Goal: Information Seeking & Learning: Learn about a topic

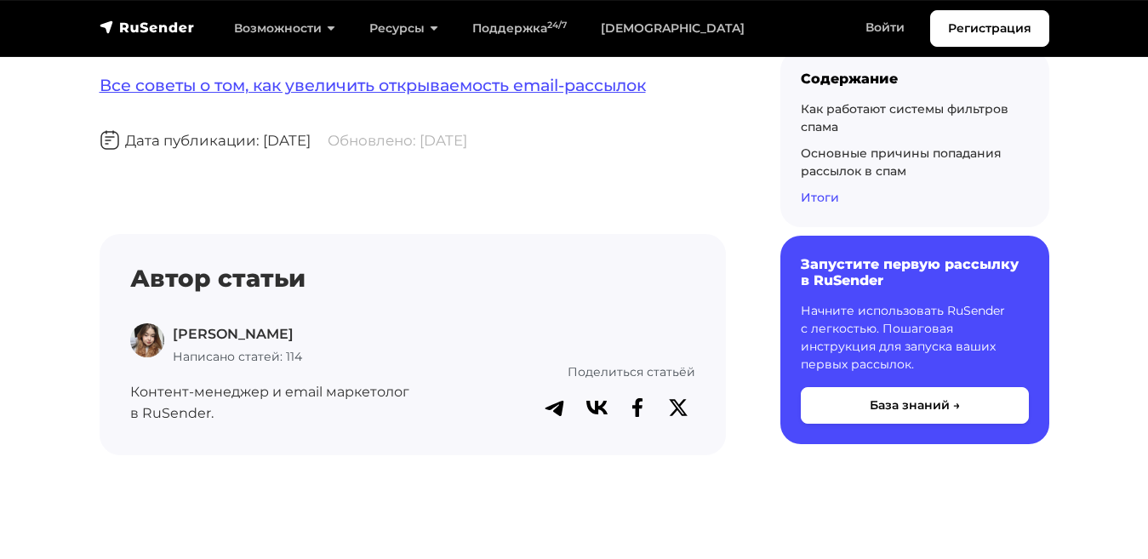
scroll to position [10597, 0]
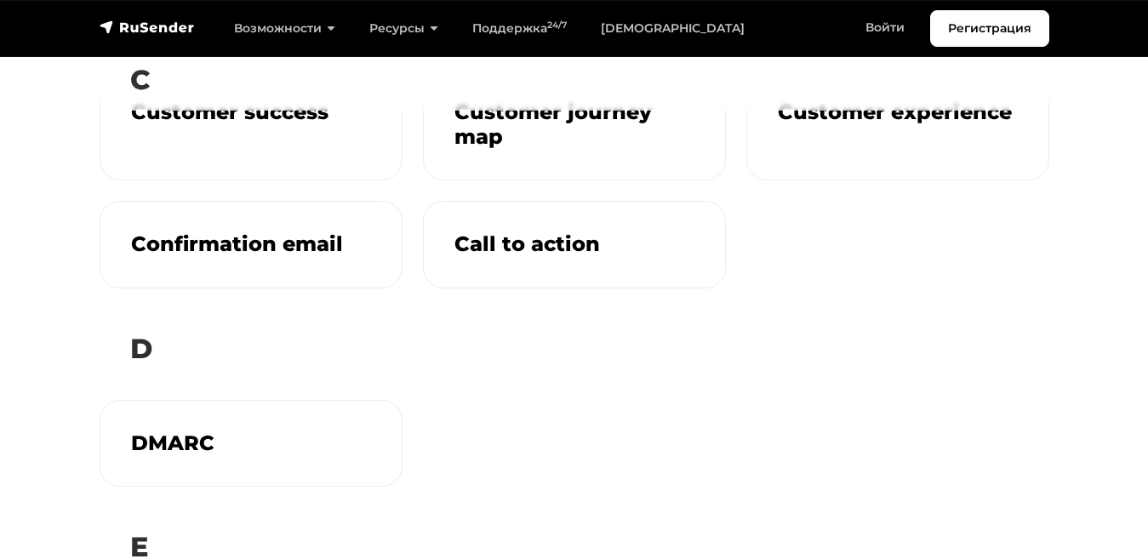
scroll to position [286, 0]
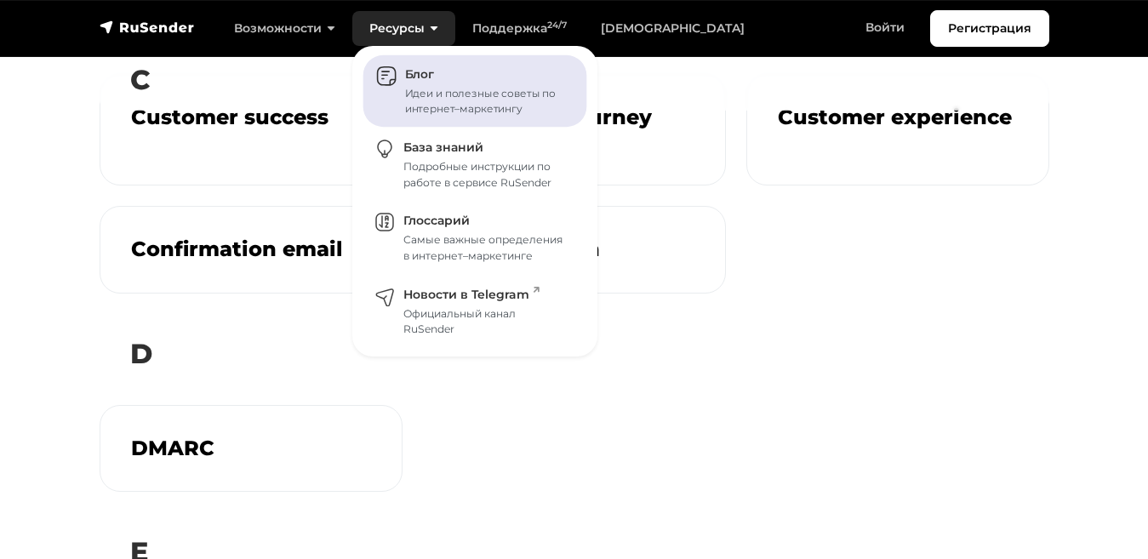
click at [477, 92] on div "Идеи и полезные советы по интернет–маркетингу" at bounding box center [486, 101] width 162 height 31
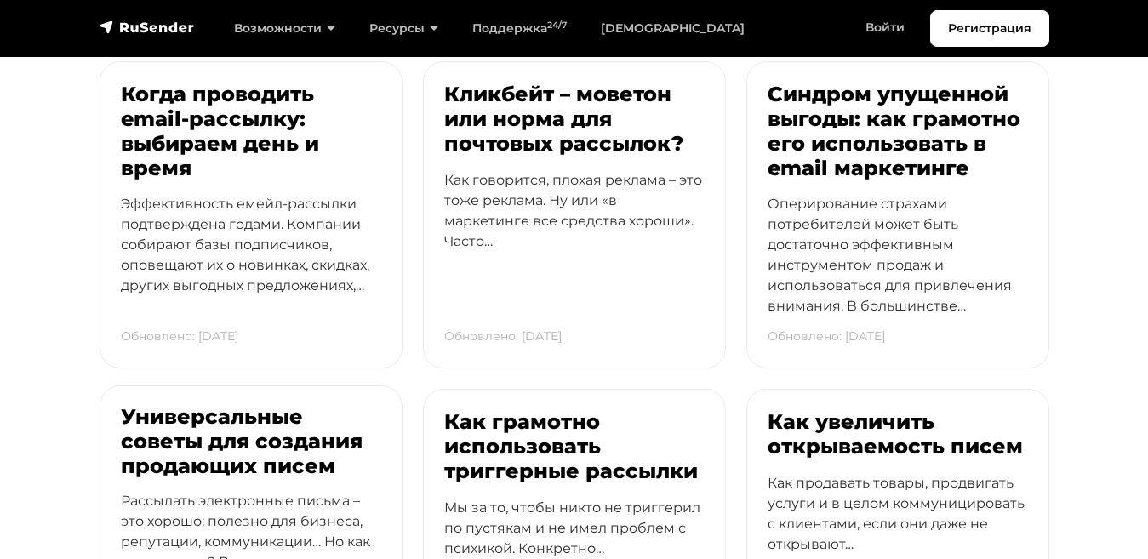
scroll to position [3855, 0]
